Goal: Book appointment/travel/reservation

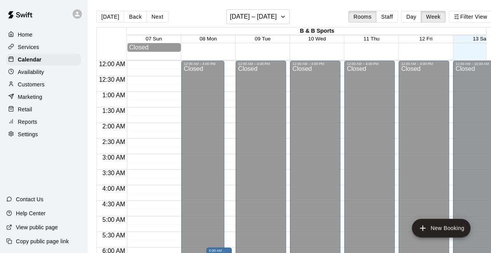
scroll to position [378, 0]
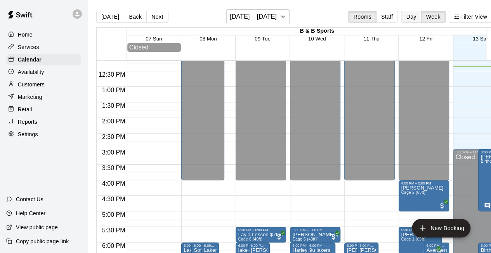
click at [410, 20] on button "Day" at bounding box center [411, 17] width 20 height 12
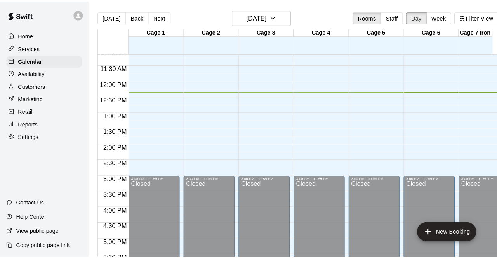
scroll to position [347, 0]
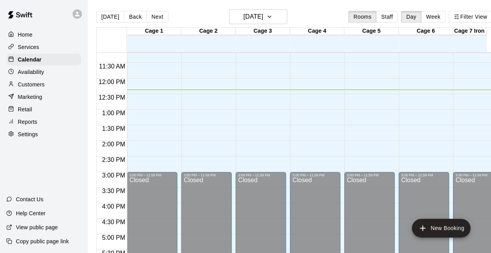
click at [132, 97] on div "12:00 AM – 10:00 AM Closed 3:00 PM – 11:59 PM Closed" at bounding box center [152, 79] width 51 height 746
click at [144, 98] on div "12:00 AM – 10:00 AM Closed 3:00 PM – 11:59 PM Closed" at bounding box center [152, 79] width 51 height 746
click at [444, 223] on button "New Booking" at bounding box center [441, 227] width 59 height 19
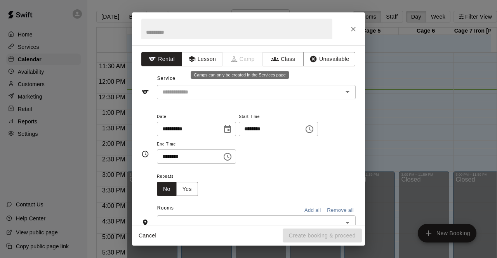
click at [223, 54] on span "Camp" at bounding box center [243, 59] width 41 height 14
click at [191, 34] on input "text" at bounding box center [236, 29] width 191 height 21
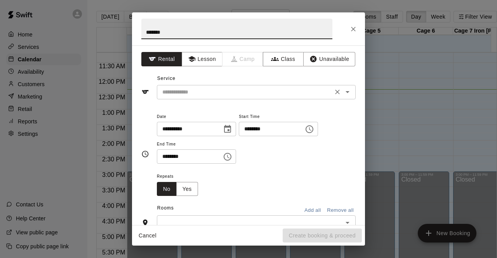
type input "******"
click at [213, 89] on input "text" at bounding box center [244, 92] width 171 height 10
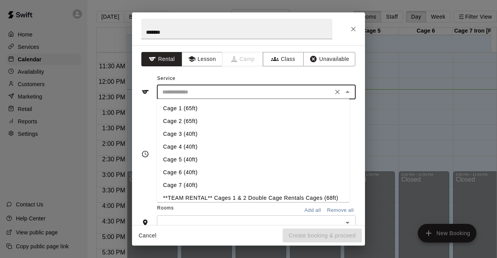
click at [196, 134] on li "Cage 3 (40ft)" at bounding box center [253, 134] width 193 height 13
type input "**********"
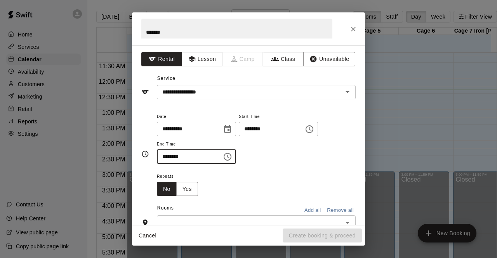
click at [164, 158] on input "********" at bounding box center [187, 157] width 60 height 14
click at [172, 157] on input "********" at bounding box center [187, 157] width 60 height 14
type input "********"
click at [311, 172] on div "Repeats No Yes" at bounding box center [256, 184] width 199 height 24
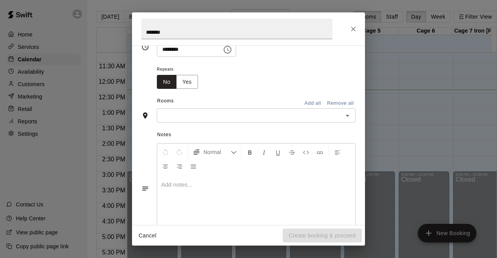
scroll to position [108, 0]
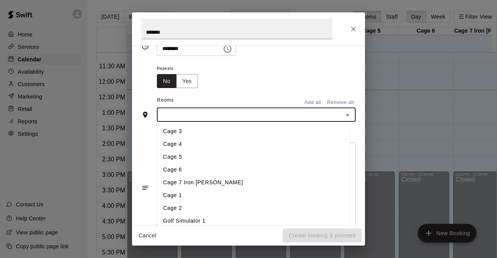
click at [245, 113] on input "text" at bounding box center [249, 115] width 181 height 10
click at [182, 160] on li "Cage 5" at bounding box center [253, 157] width 193 height 13
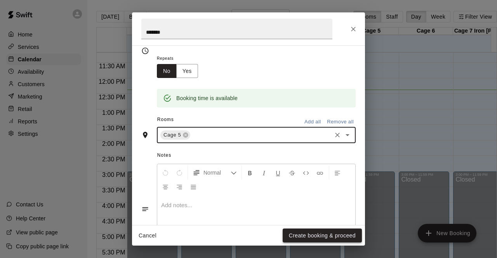
scroll to position [123, 0]
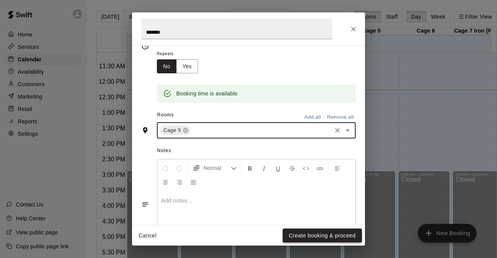
click at [299, 234] on button "Create booking & proceed" at bounding box center [322, 236] width 79 height 14
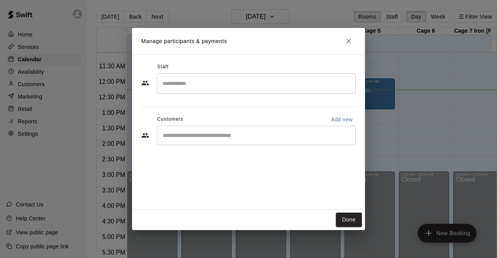
click at [340, 118] on p "Add new" at bounding box center [342, 120] width 22 height 8
select select "**"
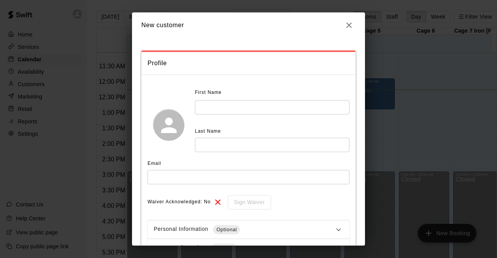
click at [348, 25] on icon "button" at bounding box center [349, 25] width 9 height 9
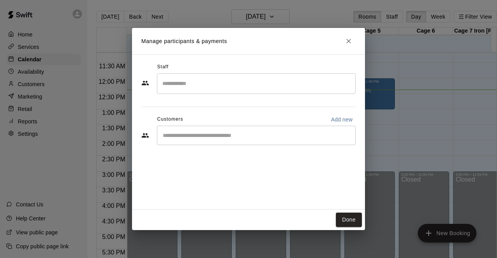
click at [265, 84] on input "Search staff" at bounding box center [256, 84] width 192 height 14
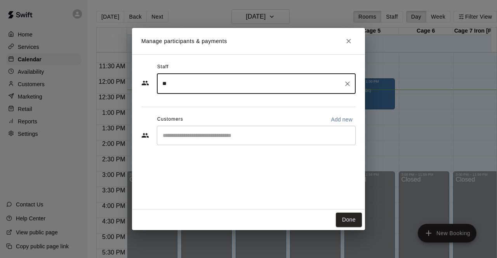
type input "*"
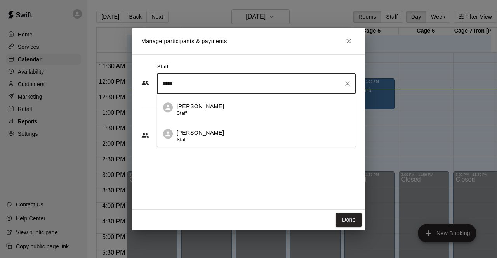
click at [229, 138] on div "[PERSON_NAME] Staff" at bounding box center [263, 136] width 173 height 15
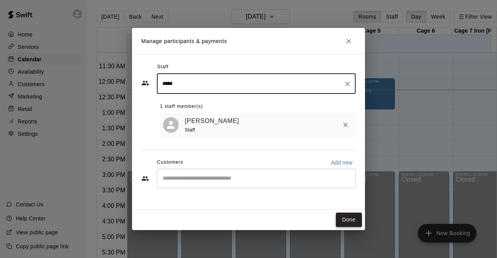
type input "*****"
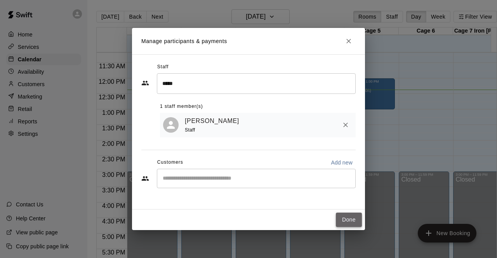
click at [341, 218] on button "Done" at bounding box center [349, 220] width 26 height 14
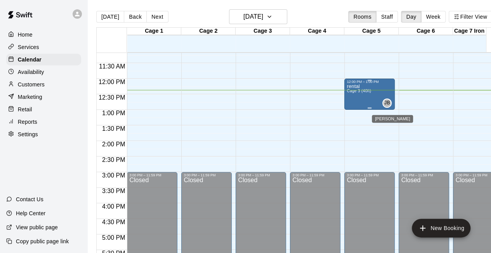
click at [389, 108] on div "JB" at bounding box center [387, 102] width 9 height 9
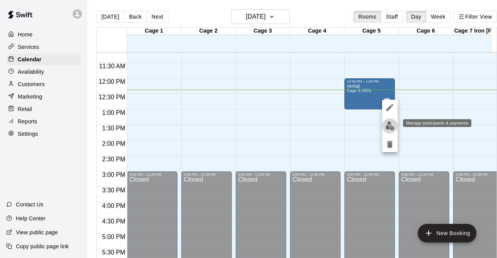
click at [392, 128] on img "edit" at bounding box center [390, 126] width 9 height 9
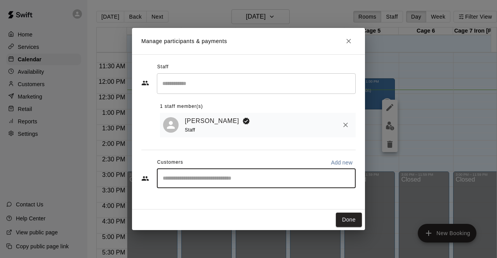
click at [310, 182] on input "Start typing to search customers..." at bounding box center [256, 179] width 192 height 8
type input "**"
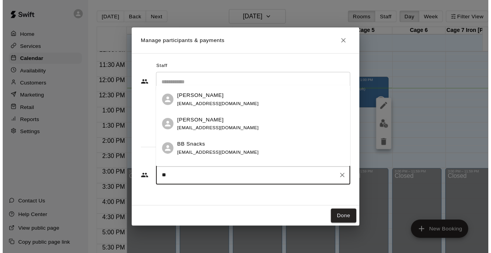
scroll to position [110, 0]
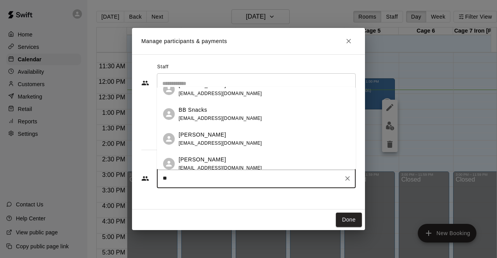
click at [211, 114] on div "BB Snacks [EMAIL_ADDRESS][DOMAIN_NAME]" at bounding box center [221, 114] width 84 height 17
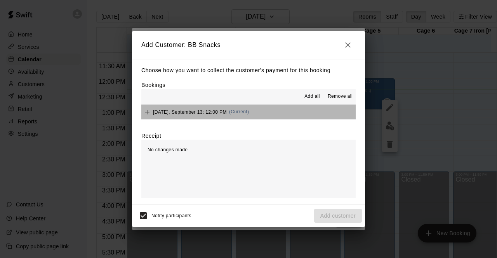
click at [297, 117] on button "[DATE], September 13: 12:00 PM (Current)" at bounding box center [248, 112] width 214 height 14
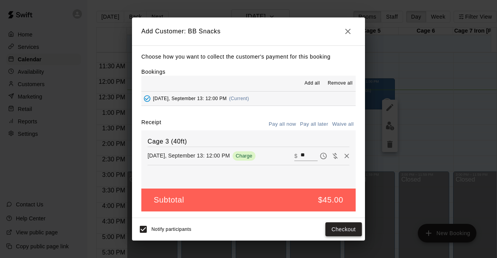
click at [340, 226] on button "Checkout" at bounding box center [344, 230] width 37 height 14
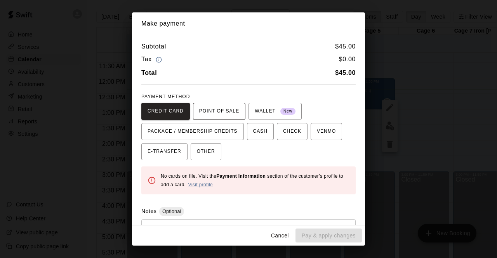
click at [222, 110] on span "POINT OF SALE" at bounding box center [219, 111] width 40 height 12
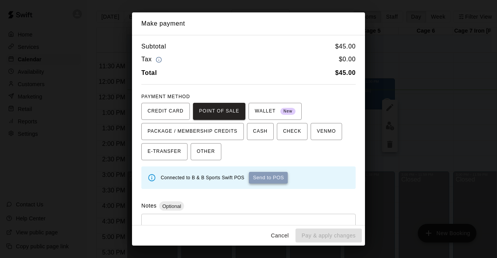
click at [267, 175] on button "Send to POS" at bounding box center [268, 178] width 39 height 12
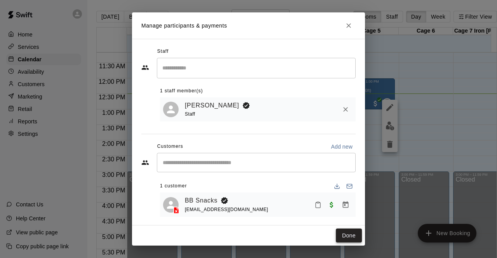
click at [346, 234] on button "Done" at bounding box center [349, 236] width 26 height 14
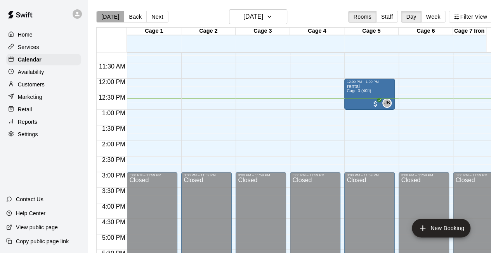
click at [111, 13] on button "[DATE]" at bounding box center [110, 17] width 28 height 12
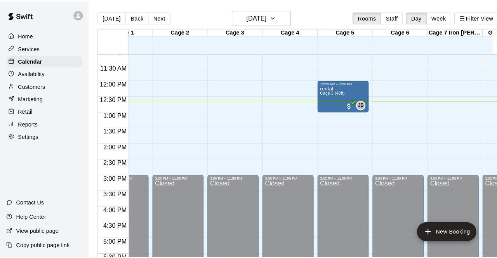
scroll to position [0, 30]
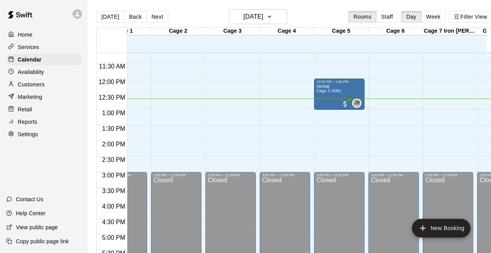
click at [400, 91] on div "12:00 AM – 10:00 AM Closed 3:00 PM – 11:59 PM Closed" at bounding box center [394, 79] width 51 height 746
click at [374, 93] on div "12:00 AM – 10:00 AM Closed 3:00 PM – 11:59 PM Closed" at bounding box center [394, 79] width 51 height 746
click at [377, 109] on div "12:00 AM – 10:00 AM Closed 3:00 PM – 11:59 PM Closed" at bounding box center [394, 79] width 51 height 746
click at [380, 104] on div "12:00 AM – 10:00 AM Closed 3:00 PM – 11:59 PM Closed" at bounding box center [394, 79] width 51 height 746
click at [455, 232] on button "New Booking" at bounding box center [441, 227] width 59 height 19
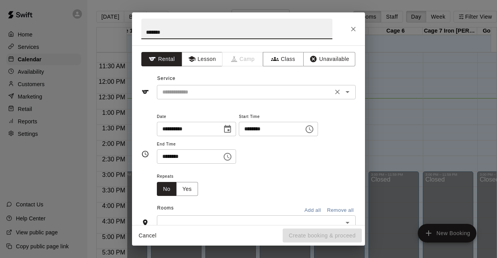
type input "******"
click at [256, 94] on input "text" at bounding box center [244, 92] width 171 height 10
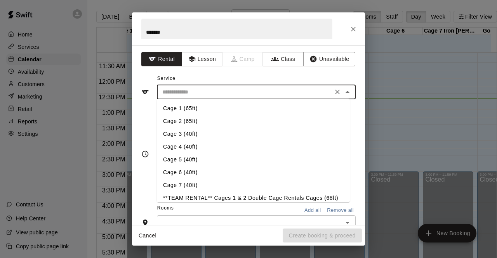
click at [199, 171] on li "Cage 6 (40ft)" at bounding box center [253, 172] width 193 height 13
type input "**********"
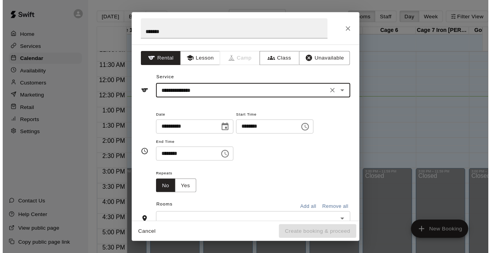
scroll to position [47, 0]
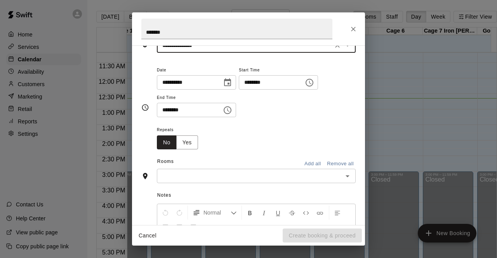
click at [248, 173] on input "text" at bounding box center [249, 176] width 181 height 10
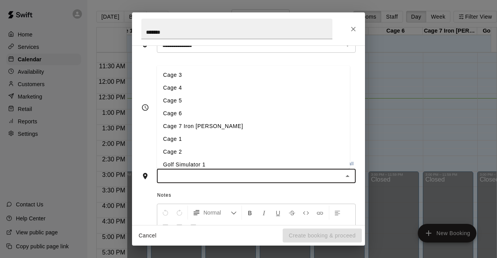
click at [211, 117] on li "Cage 6" at bounding box center [253, 113] width 193 height 13
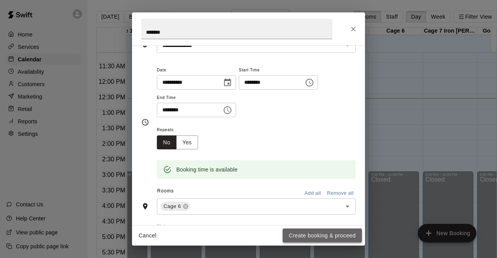
click at [301, 238] on button "Create booking & proceed" at bounding box center [322, 236] width 79 height 14
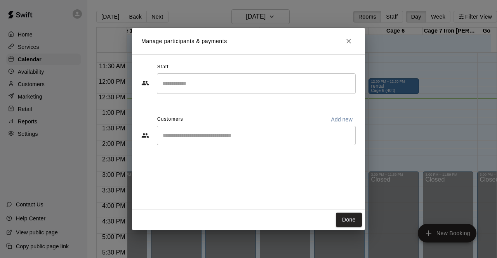
click at [223, 136] on input "Start typing to search customers..." at bounding box center [256, 136] width 192 height 8
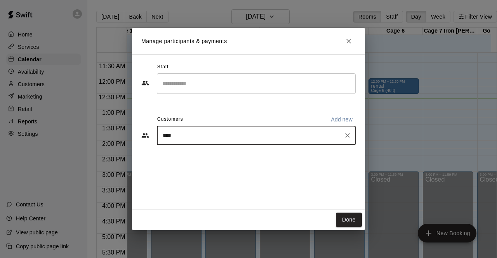
type input "*****"
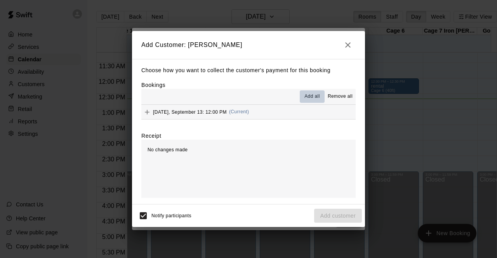
click at [310, 96] on span "Add all" at bounding box center [313, 97] width 16 height 8
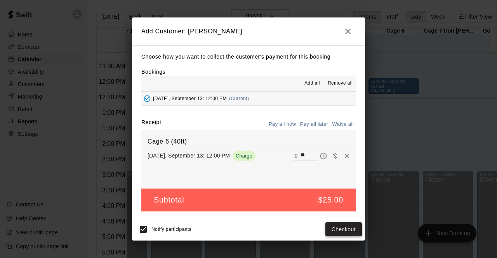
click at [342, 233] on button "Checkout" at bounding box center [344, 230] width 37 height 14
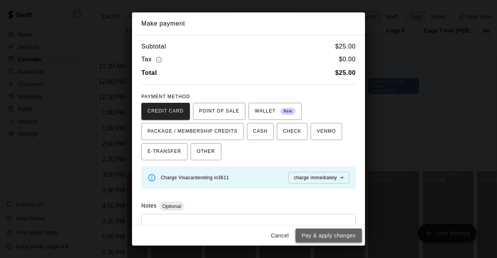
click at [307, 235] on button "Pay & apply changes" at bounding box center [329, 236] width 66 height 14
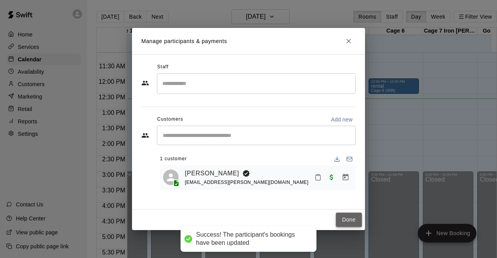
click at [348, 215] on button "Done" at bounding box center [349, 220] width 26 height 14
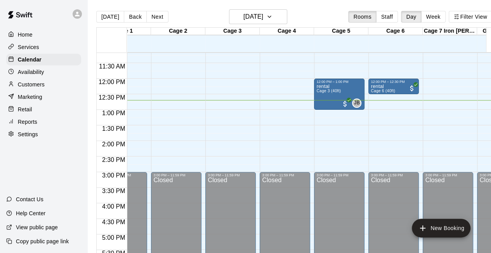
scroll to position [0, 0]
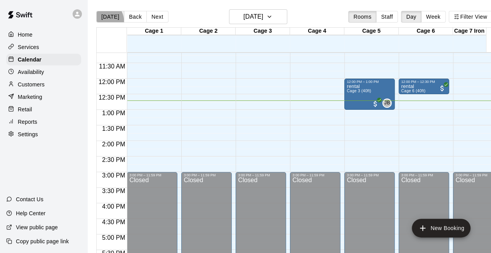
click at [105, 20] on button "[DATE]" at bounding box center [110, 17] width 28 height 12
